Goal: Transaction & Acquisition: Purchase product/service

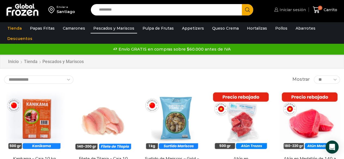
click at [304, 6] on link "Iniciar sesión" at bounding box center [288, 9] width 33 height 11
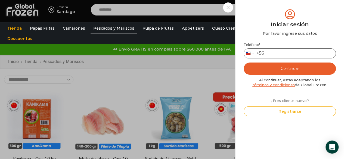
click at [278, 51] on input "Teléfono *" at bounding box center [289, 53] width 92 height 10
type input "*"
click at [283, 67] on button "Continuar" at bounding box center [289, 68] width 92 height 12
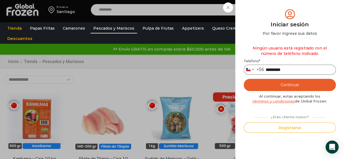
drag, startPoint x: 296, startPoint y: 70, endPoint x: 216, endPoint y: 75, distance: 80.1
click at [272, 15] on div "Iniciar sesión Mi cuenta Login Register Iniciar sesión Por favor ingrese sus da…" at bounding box center [288, 9] width 33 height 11
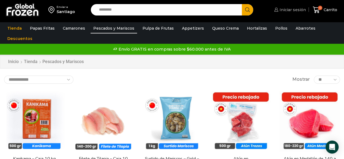
click at [284, 11] on span "Iniciar sesión" at bounding box center [292, 9] width 28 height 5
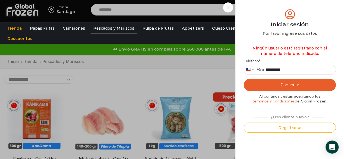
click at [295, 64] on p "Teléfono * Chile +56 +56 Argentina +54 Chile +56 *********" at bounding box center [289, 67] width 92 height 16
click at [296, 68] on input "*********" at bounding box center [289, 70] width 92 height 10
type input "*********"
click at [296, 82] on button "Continuar" at bounding box center [289, 85] width 92 height 12
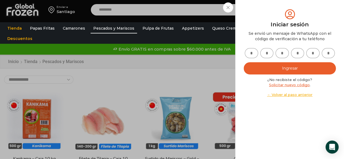
click at [251, 53] on input "text" at bounding box center [251, 53] width 13 height 10
type input "*"
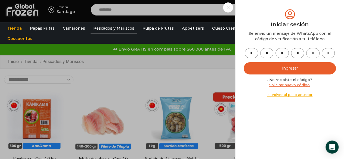
type input "*"
click at [275, 73] on button "Ingresar" at bounding box center [289, 68] width 92 height 12
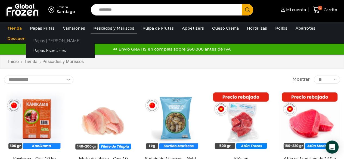
click at [46, 38] on link "Papas [PERSON_NAME]" at bounding box center [60, 41] width 68 height 10
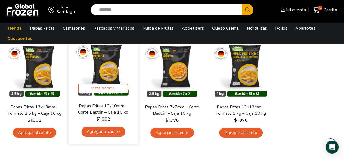
scroll to position [55, 0]
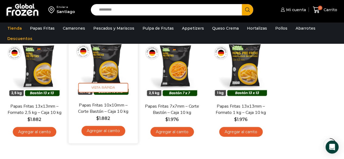
click at [118, 127] on link "Agregar al carrito" at bounding box center [103, 131] width 44 height 10
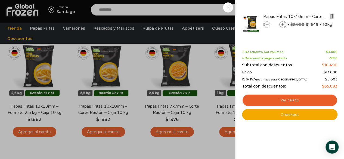
click at [281, 25] on icon at bounding box center [282, 24] width 3 height 3
type input "*"
click at [281, 25] on icon at bounding box center [282, 24] width 3 height 3
type input "*"
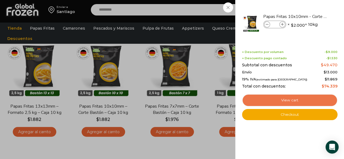
click at [292, 99] on link "View cart" at bounding box center [289, 100] width 95 height 12
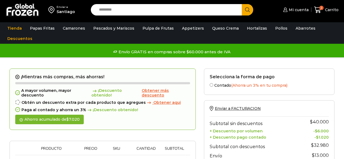
type input "*"
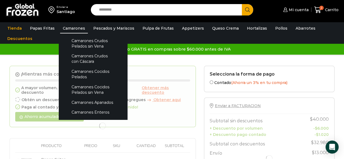
click at [68, 29] on link "Camarones" at bounding box center [74, 28] width 28 height 10
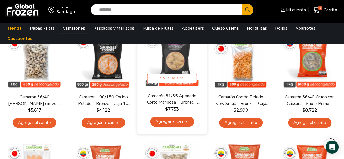
scroll to position [84, 0]
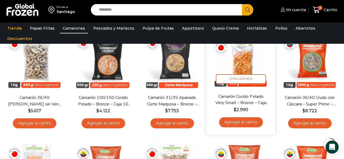
click at [236, 121] on link "Agregar al carrito" at bounding box center [241, 122] width 44 height 10
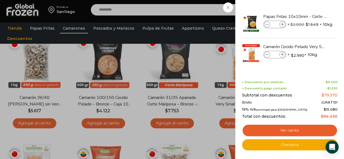
scroll to position [53, 0]
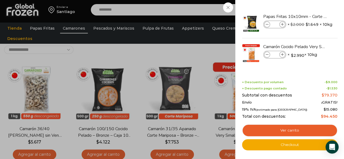
click at [311, 16] on div "4 [GEOGRAPHIC_DATA] 4 4 Shopping Cart *" at bounding box center [324, 10] width 27 height 13
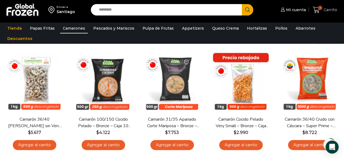
scroll to position [60, 0]
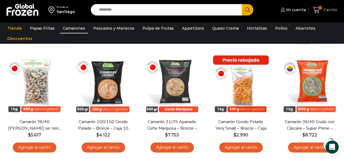
click at [321, 13] on link "4 [GEOGRAPHIC_DATA]" at bounding box center [324, 10] width 27 height 13
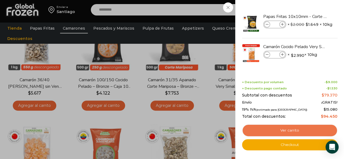
scroll to position [103, 0]
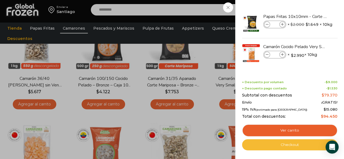
click at [291, 145] on link "Checkout" at bounding box center [289, 144] width 95 height 11
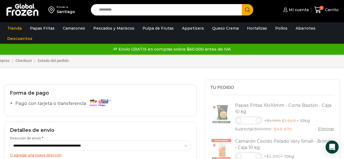
select select "*"
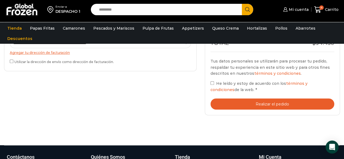
scroll to position [202, 0]
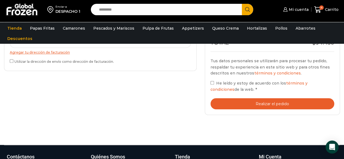
click at [218, 100] on button "Realizar el pedido" at bounding box center [272, 103] width 124 height 11
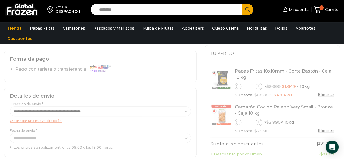
scroll to position [0, 0]
